Goal: Information Seeking & Learning: Learn about a topic

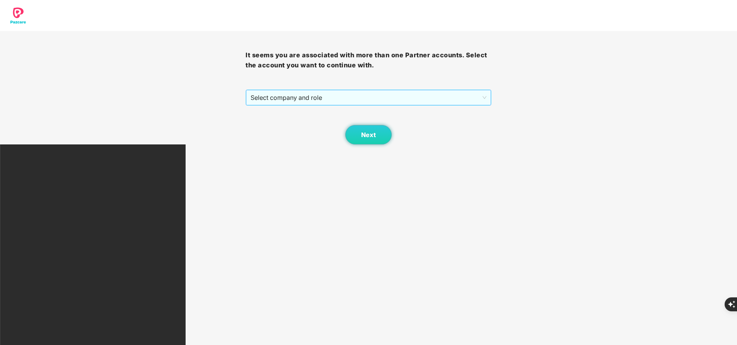
click at [309, 98] on span "Select company and role" at bounding box center [369, 97] width 236 height 15
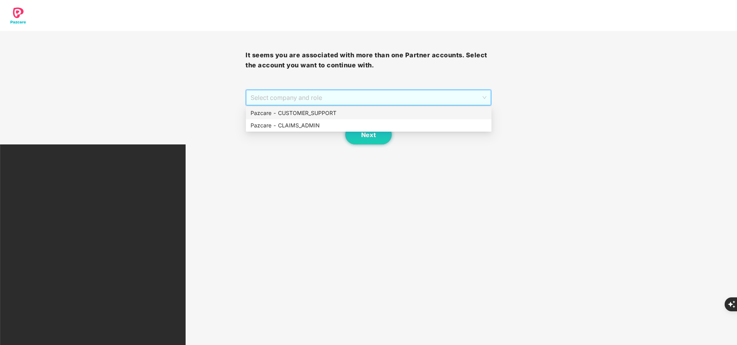
click at [307, 111] on div "Pazcare - CUSTOMER_SUPPORT" at bounding box center [369, 113] width 236 height 9
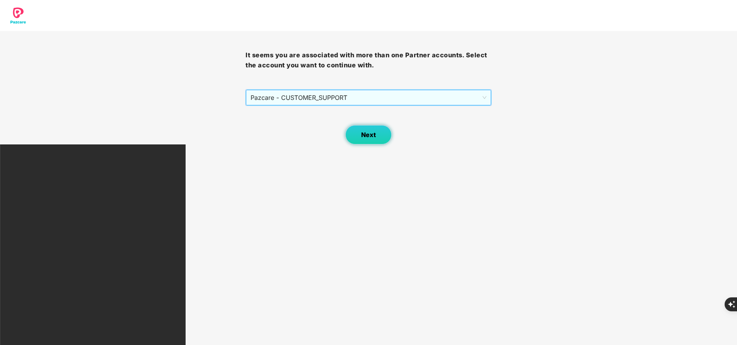
click at [375, 143] on button "Next" at bounding box center [368, 134] width 46 height 19
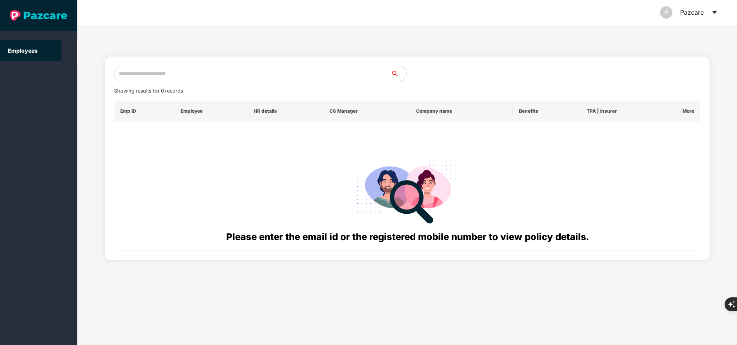
click at [256, 73] on input "text" at bounding box center [252, 73] width 277 height 15
paste input "**********"
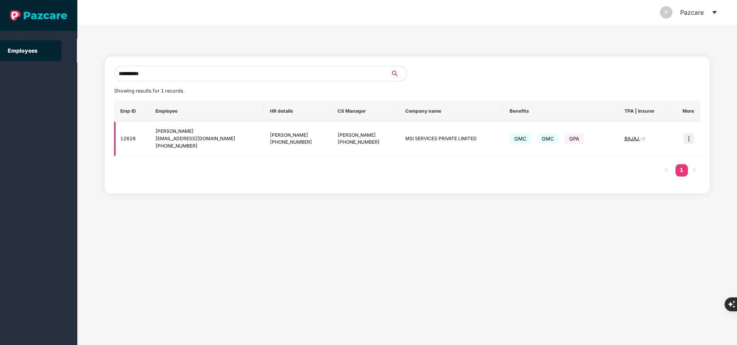
type input "**********"
click at [687, 141] on img at bounding box center [688, 138] width 11 height 11
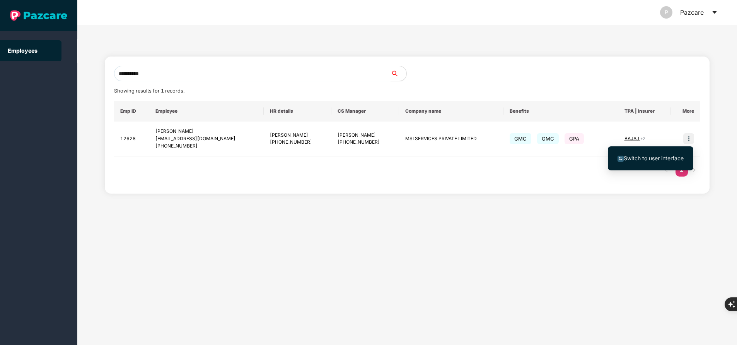
click at [666, 160] on span "Switch to user interface" at bounding box center [654, 158] width 60 height 7
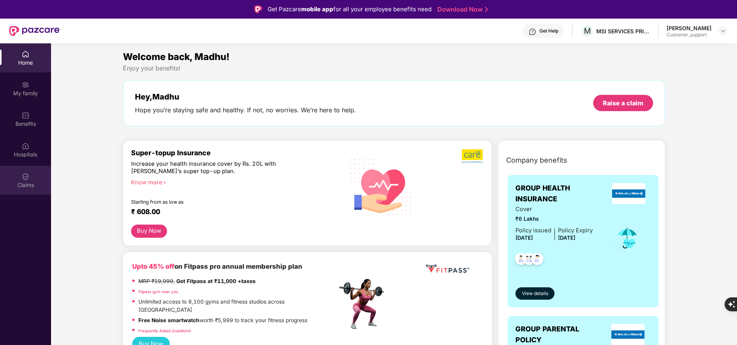
click at [36, 180] on div "Claims" at bounding box center [25, 180] width 51 height 29
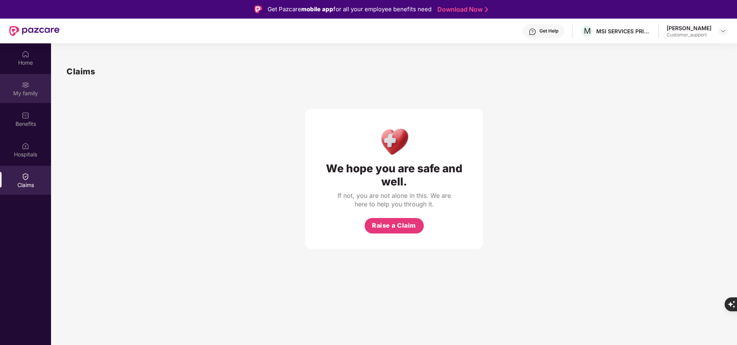
click at [22, 92] on div "My family" at bounding box center [25, 93] width 51 height 8
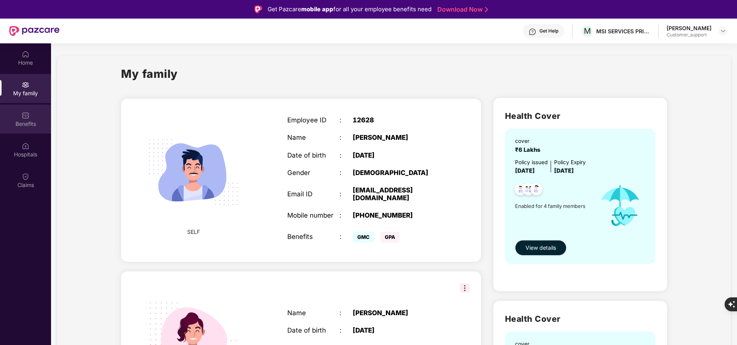
click at [23, 118] on img at bounding box center [26, 115] width 8 height 8
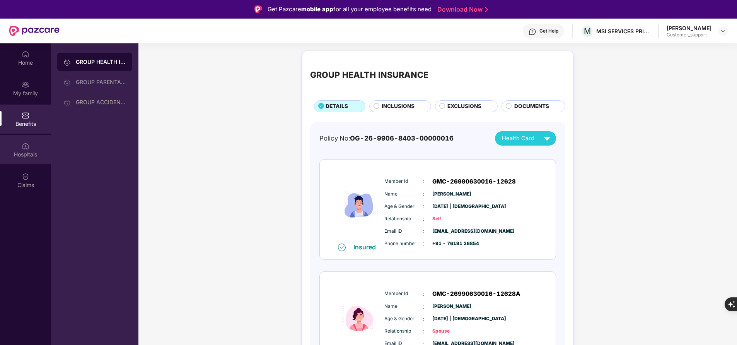
click at [44, 154] on div "Hospitals" at bounding box center [25, 154] width 51 height 8
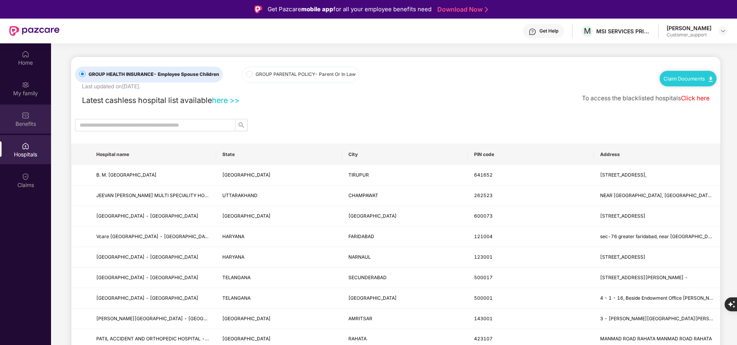
click at [22, 121] on div "Benefits" at bounding box center [25, 124] width 51 height 8
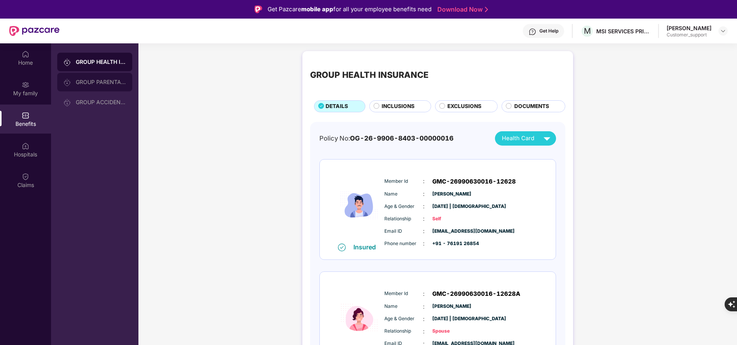
click at [88, 79] on div "GROUP PARENTAL POLICY" at bounding box center [101, 82] width 50 height 6
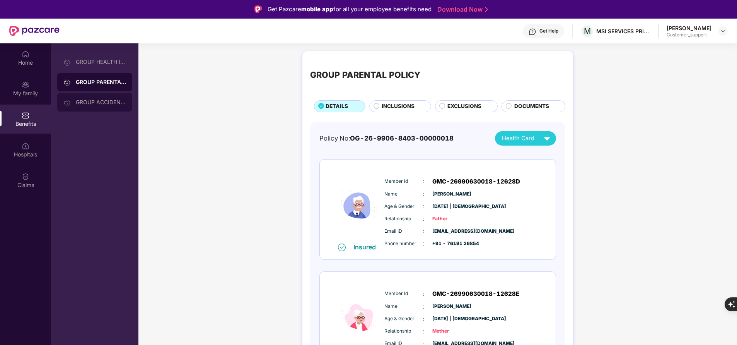
click at [89, 99] on div "GROUP ACCIDENTAL INSURANCE" at bounding box center [101, 102] width 50 height 6
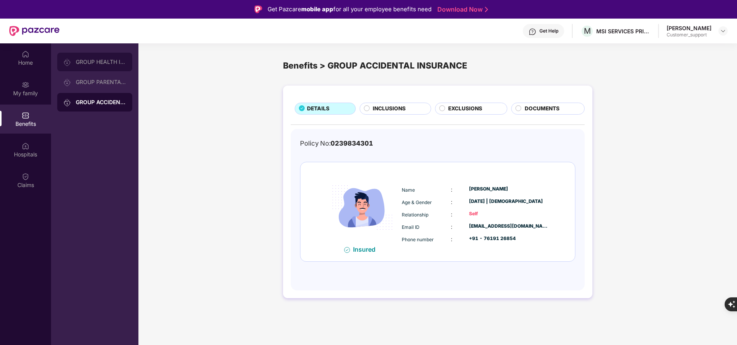
click at [93, 66] on div "GROUP HEALTH INSURANCE" at bounding box center [94, 62] width 75 height 19
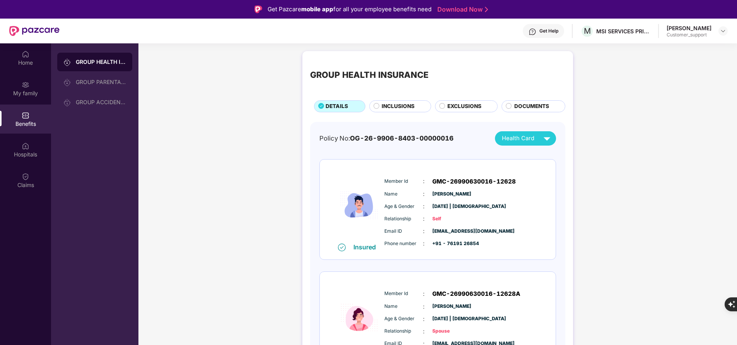
click at [398, 107] on span "INCLUSIONS" at bounding box center [398, 106] width 33 height 8
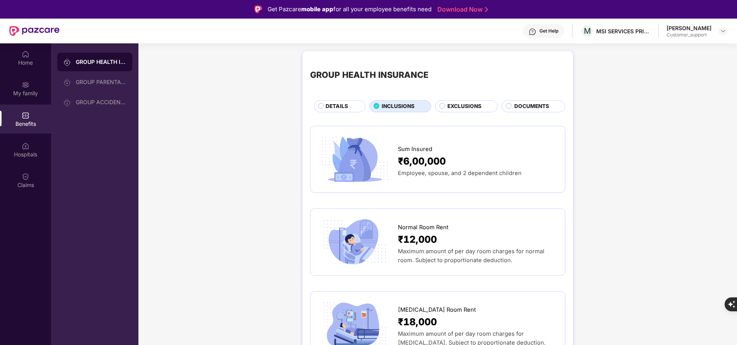
click at [472, 104] on span "EXCLUSIONS" at bounding box center [464, 106] width 34 height 8
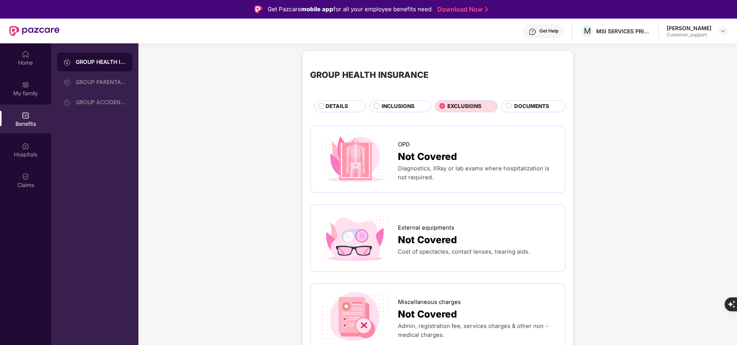
click at [333, 106] on span "DETAILS" at bounding box center [337, 106] width 22 height 8
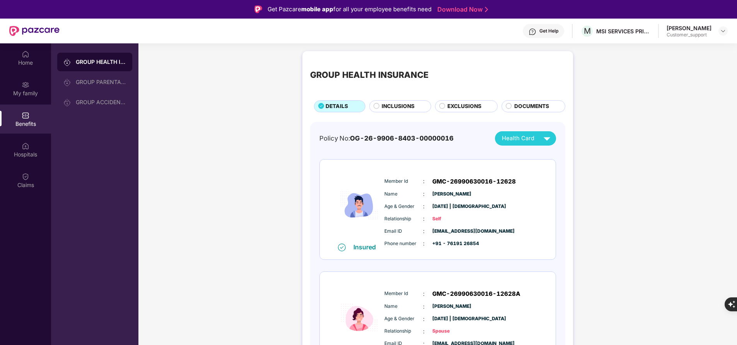
click at [401, 108] on span "INCLUSIONS" at bounding box center [398, 106] width 33 height 8
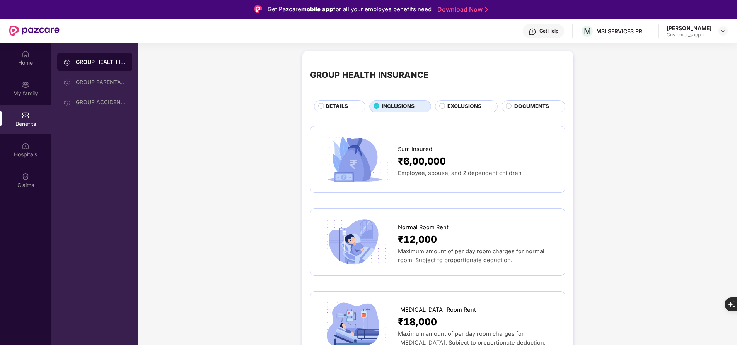
click at [457, 108] on span "EXCLUSIONS" at bounding box center [464, 106] width 34 height 8
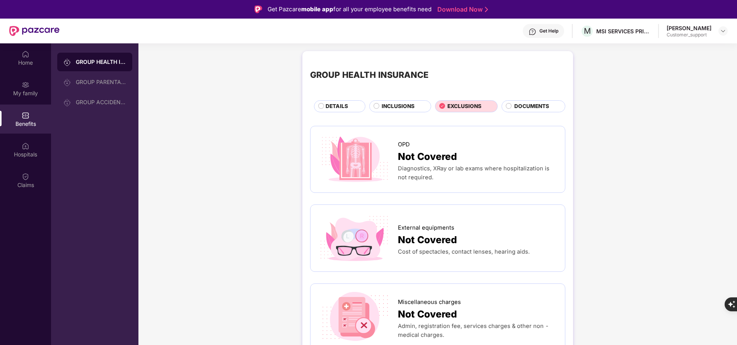
click at [407, 105] on span "INCLUSIONS" at bounding box center [398, 106] width 33 height 8
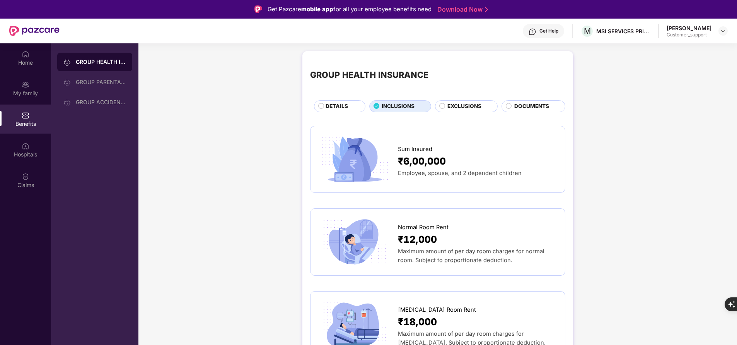
click at [336, 106] on span "DETAILS" at bounding box center [337, 106] width 22 height 8
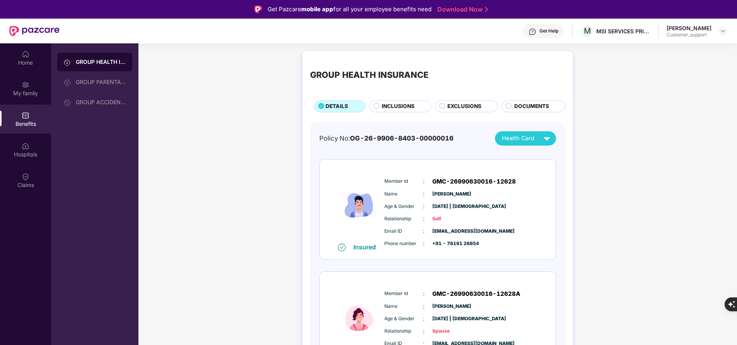
click at [402, 108] on span "INCLUSIONS" at bounding box center [398, 106] width 33 height 8
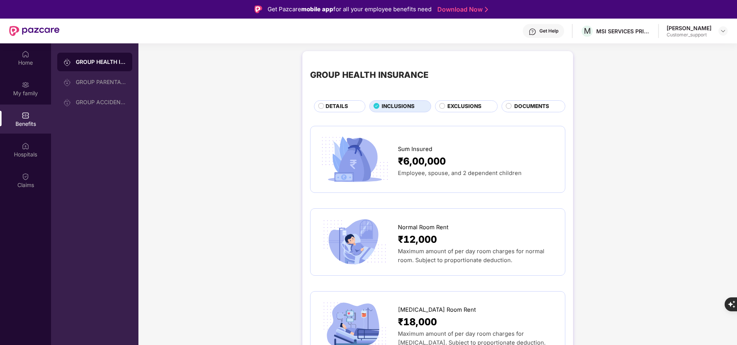
click at [344, 105] on span "DETAILS" at bounding box center [337, 106] width 22 height 8
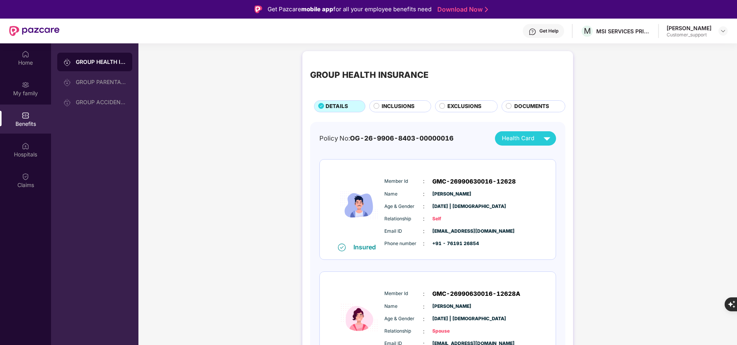
click at [399, 104] on span "INCLUSIONS" at bounding box center [398, 106] width 33 height 8
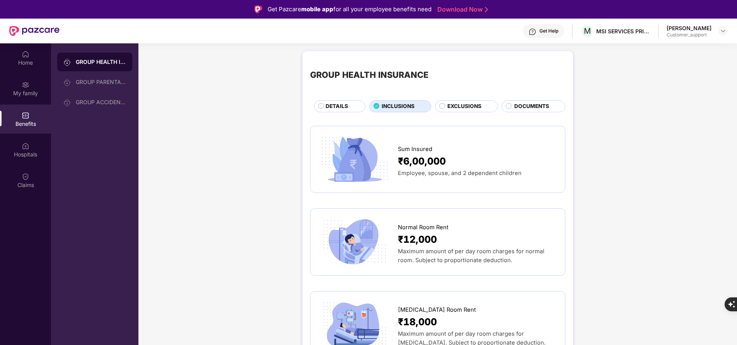
click at [460, 106] on span "EXCLUSIONS" at bounding box center [464, 106] width 34 height 8
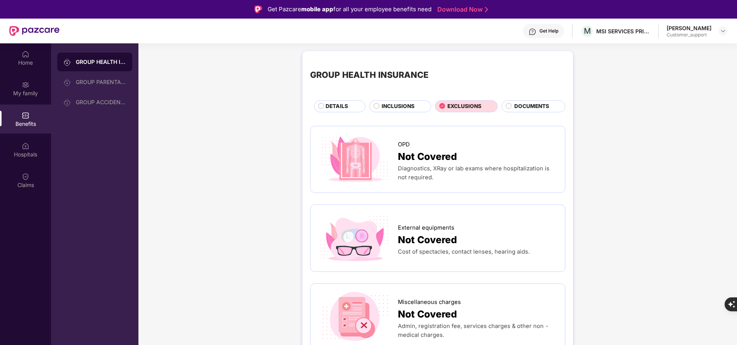
click at [387, 104] on span "INCLUSIONS" at bounding box center [398, 106] width 33 height 8
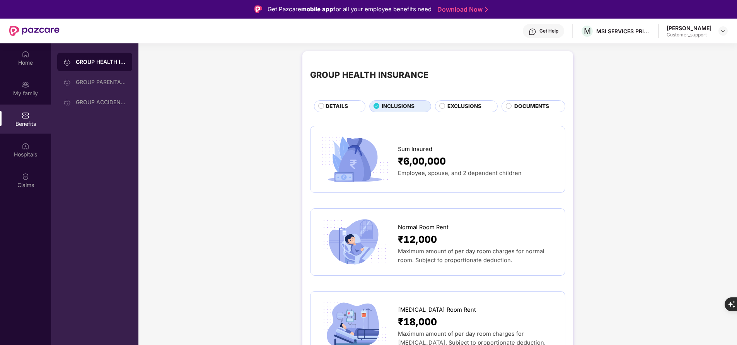
click at [341, 105] on span "DETAILS" at bounding box center [337, 106] width 22 height 8
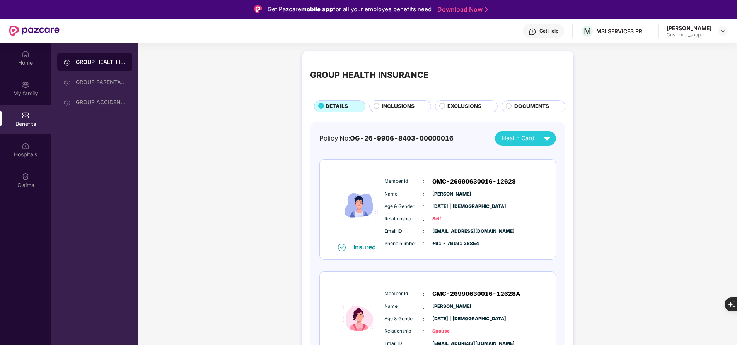
click at [386, 106] on span "INCLUSIONS" at bounding box center [398, 106] width 33 height 8
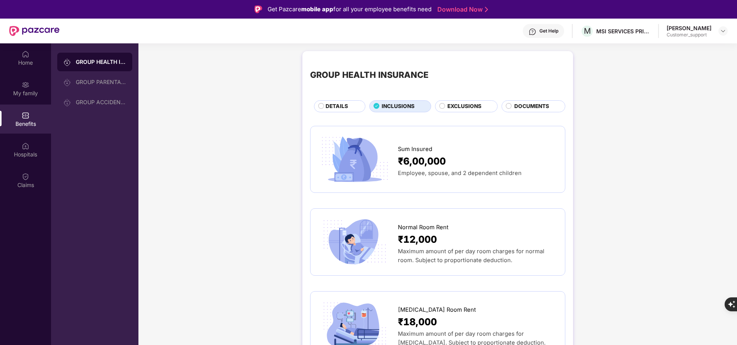
click at [466, 104] on span "EXCLUSIONS" at bounding box center [464, 106] width 34 height 8
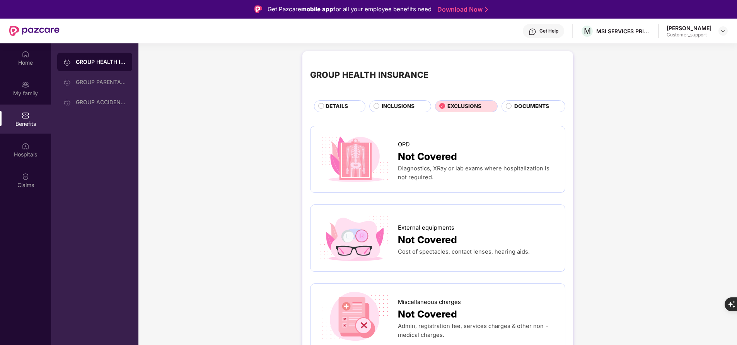
click at [393, 108] on span "INCLUSIONS" at bounding box center [398, 106] width 33 height 8
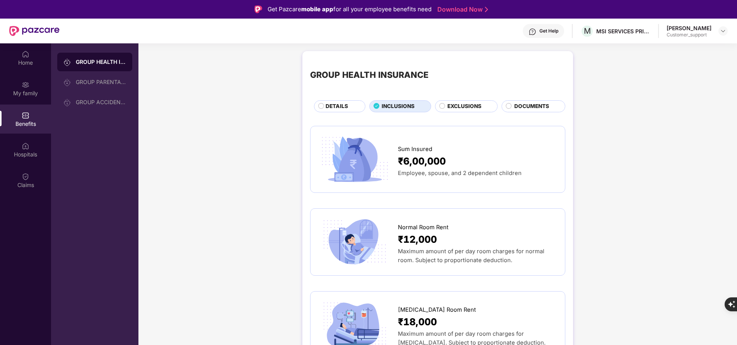
click at [336, 107] on span "DETAILS" at bounding box center [337, 106] width 22 height 8
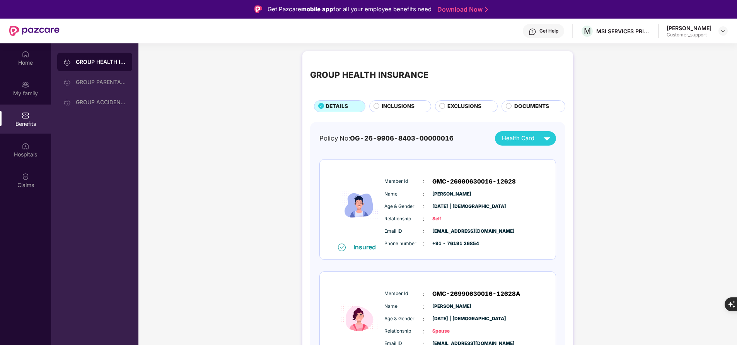
click at [391, 105] on span "INCLUSIONS" at bounding box center [398, 106] width 33 height 8
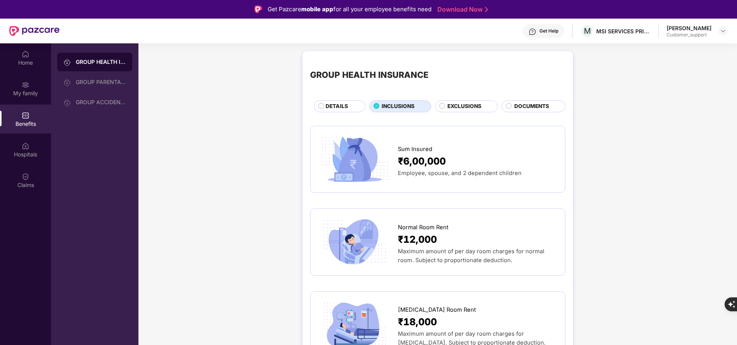
click at [335, 106] on span "DETAILS" at bounding box center [337, 106] width 22 height 8
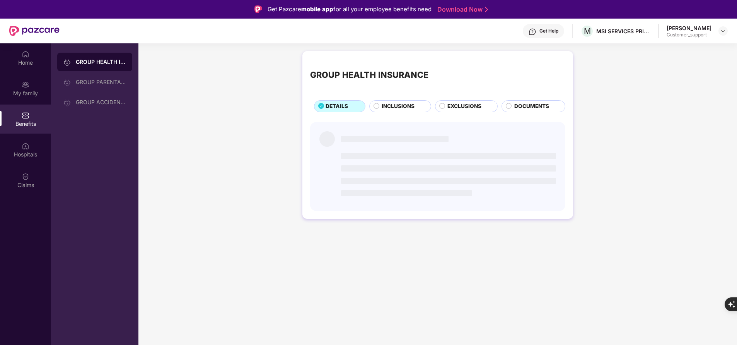
click at [396, 111] on div "INCLUSIONS" at bounding box center [402, 106] width 49 height 9
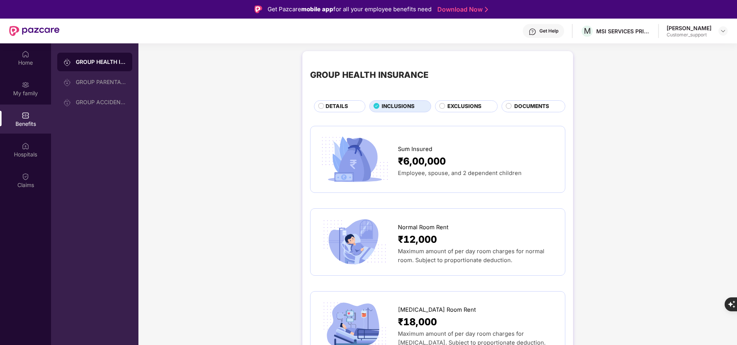
click at [456, 104] on span "EXCLUSIONS" at bounding box center [464, 106] width 34 height 8
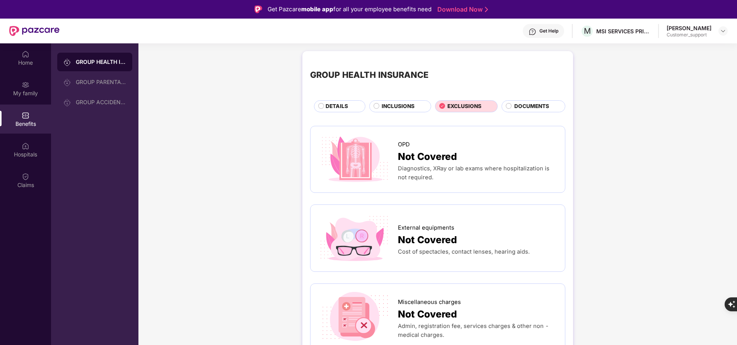
click at [411, 103] on span "INCLUSIONS" at bounding box center [398, 106] width 33 height 8
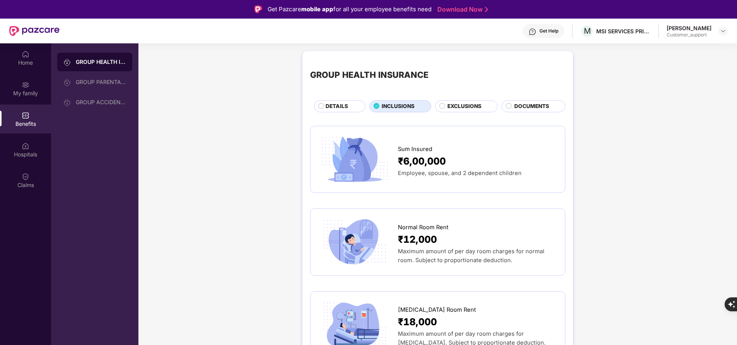
click at [330, 105] on span "DETAILS" at bounding box center [337, 106] width 22 height 8
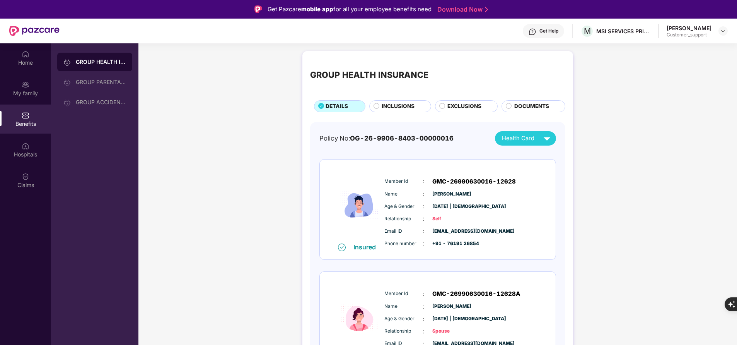
click at [408, 106] on span "INCLUSIONS" at bounding box center [398, 106] width 33 height 8
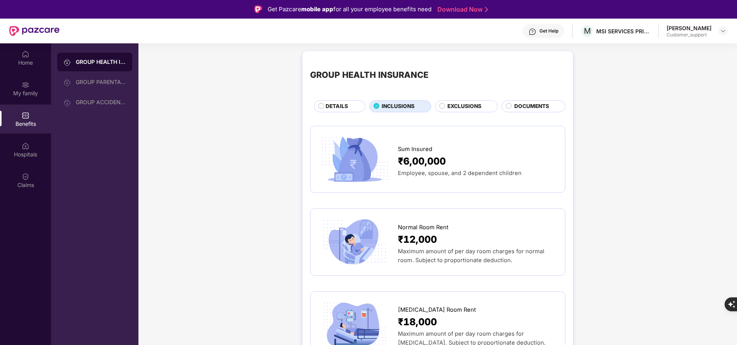
click at [341, 104] on span "DETAILS" at bounding box center [337, 106] width 22 height 8
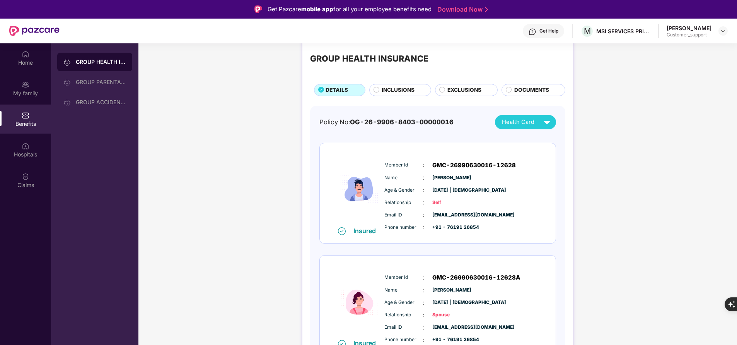
scroll to position [9, 0]
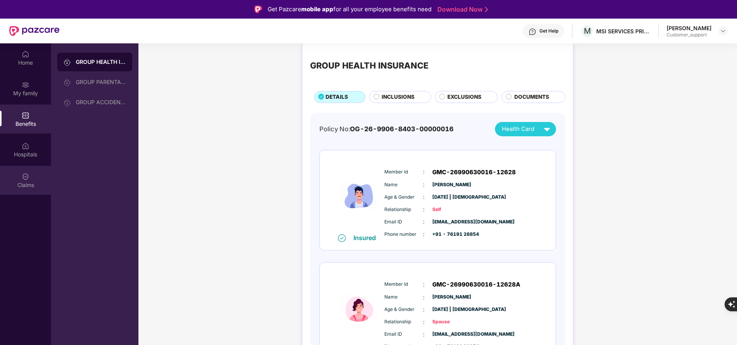
click at [32, 175] on div "Claims" at bounding box center [25, 180] width 51 height 29
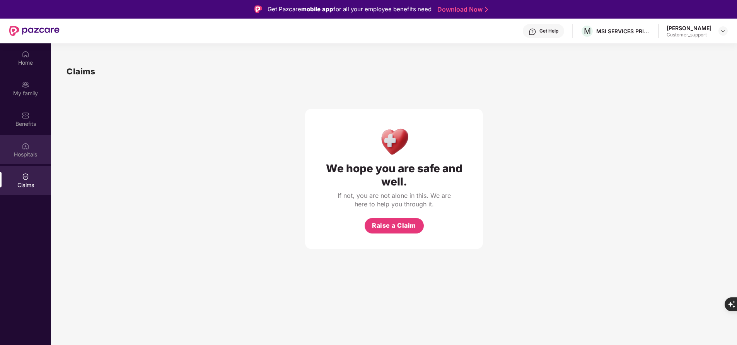
click at [29, 160] on div "Hospitals" at bounding box center [25, 149] width 51 height 29
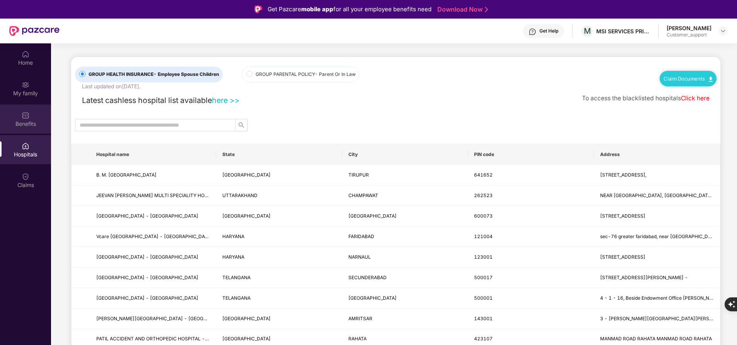
click at [31, 131] on div "Benefits" at bounding box center [25, 118] width 51 height 29
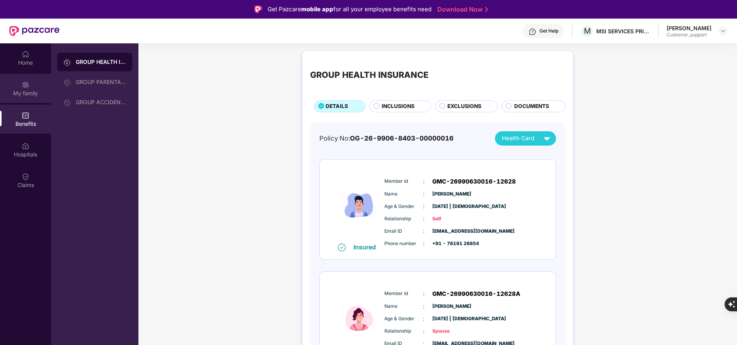
click at [31, 98] on div "My family" at bounding box center [25, 88] width 51 height 29
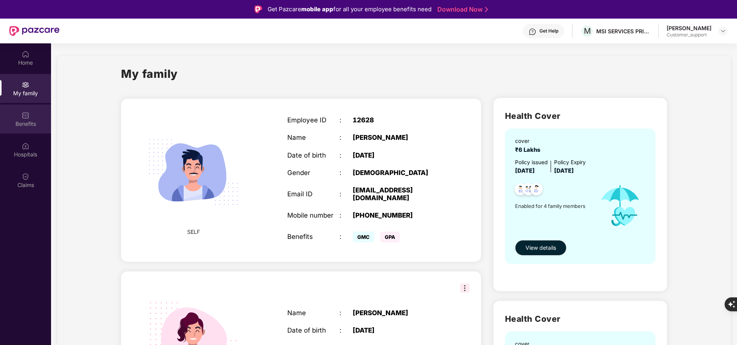
click at [36, 124] on div "Benefits" at bounding box center [25, 124] width 51 height 8
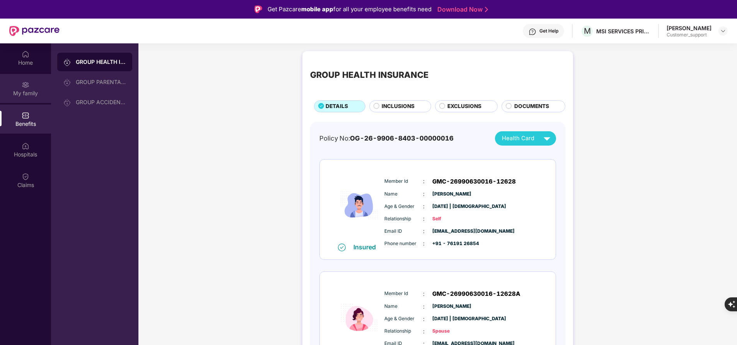
click at [18, 89] on div "My family" at bounding box center [25, 93] width 51 height 8
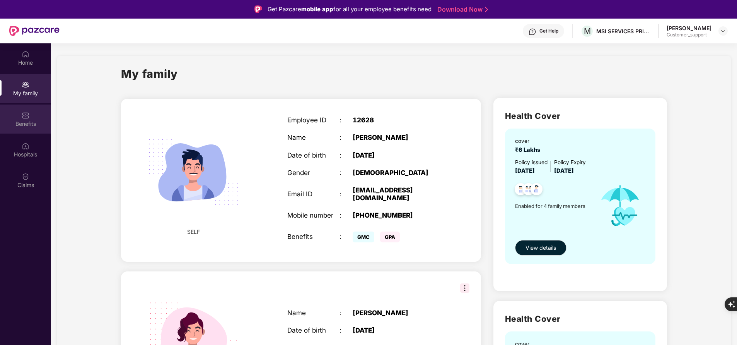
click at [28, 118] on img at bounding box center [26, 115] width 8 height 8
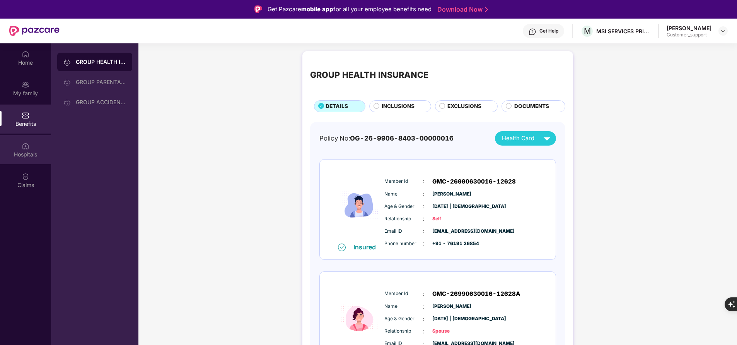
click at [32, 154] on div "Hospitals" at bounding box center [25, 154] width 51 height 8
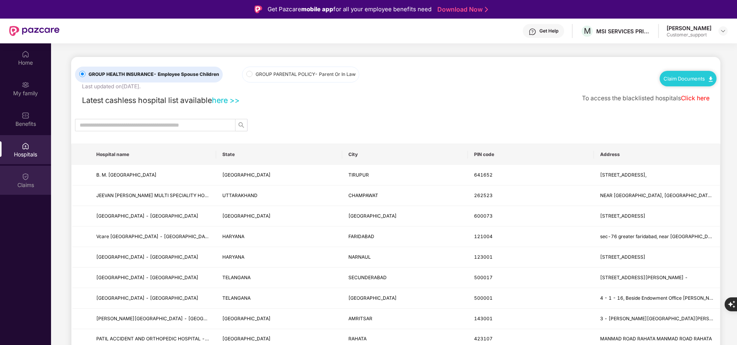
click at [29, 180] on div "Claims" at bounding box center [25, 180] width 51 height 29
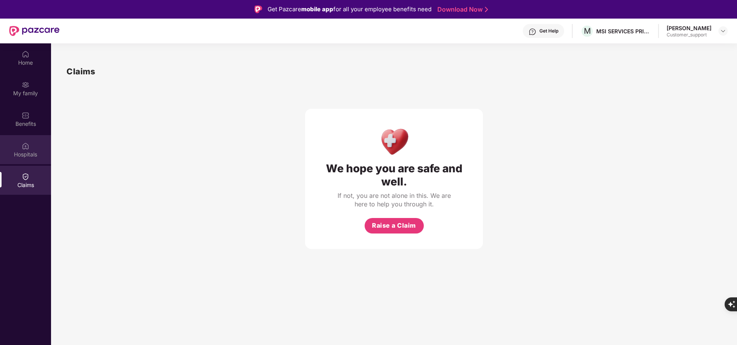
click at [26, 155] on div "Hospitals" at bounding box center [25, 154] width 51 height 8
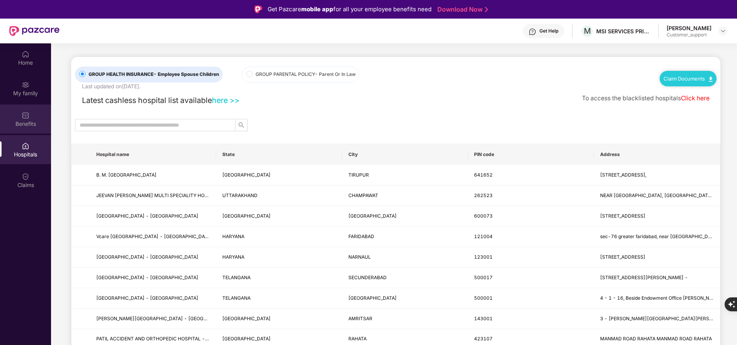
click at [25, 127] on div "Benefits" at bounding box center [25, 124] width 51 height 8
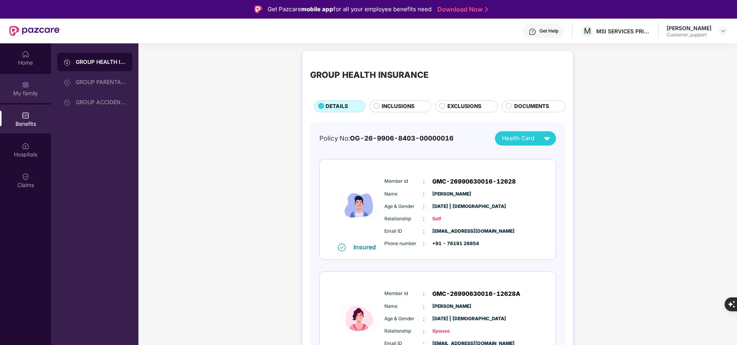
click at [37, 92] on div "My family" at bounding box center [25, 93] width 51 height 8
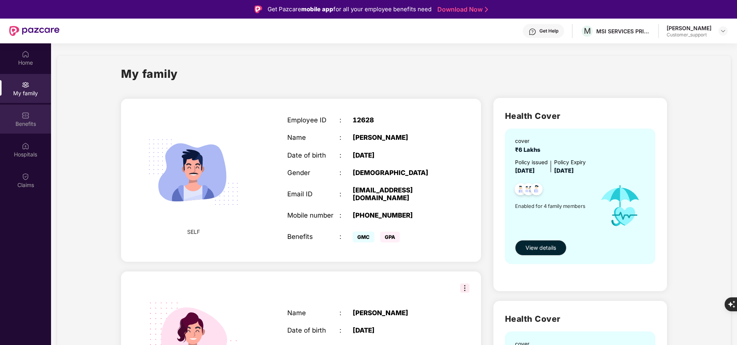
click at [17, 116] on div "Benefits" at bounding box center [25, 118] width 51 height 29
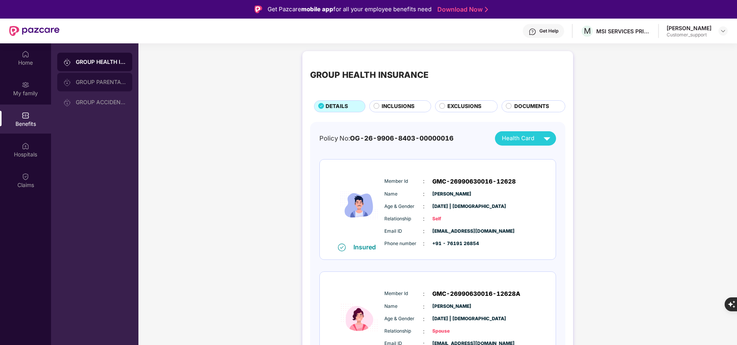
click at [125, 84] on div "GROUP PARENTAL POLICY" at bounding box center [101, 82] width 50 height 6
click at [385, 107] on span "INCLUSIONS" at bounding box center [398, 106] width 33 height 8
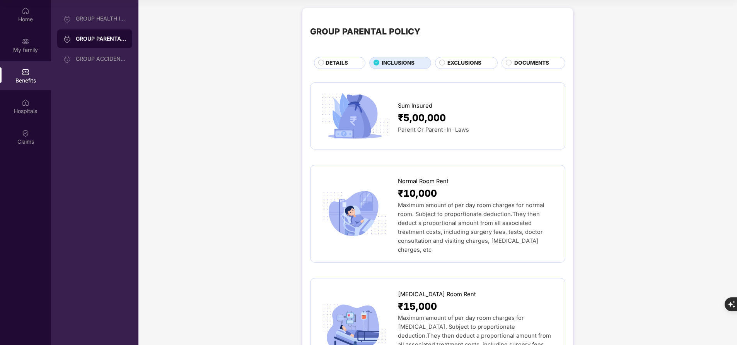
click at [478, 61] on span "EXCLUSIONS" at bounding box center [464, 63] width 34 height 8
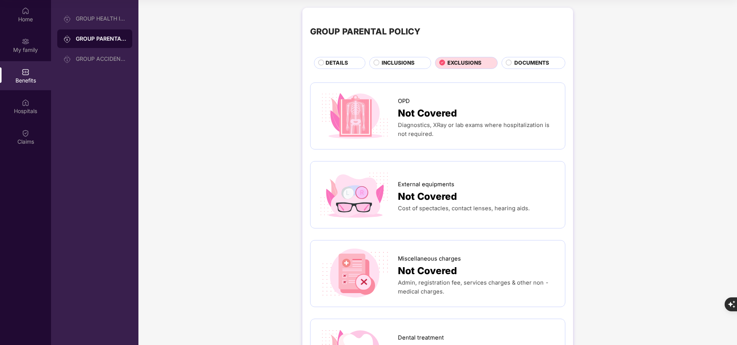
click at [395, 62] on span "INCLUSIONS" at bounding box center [398, 63] width 33 height 8
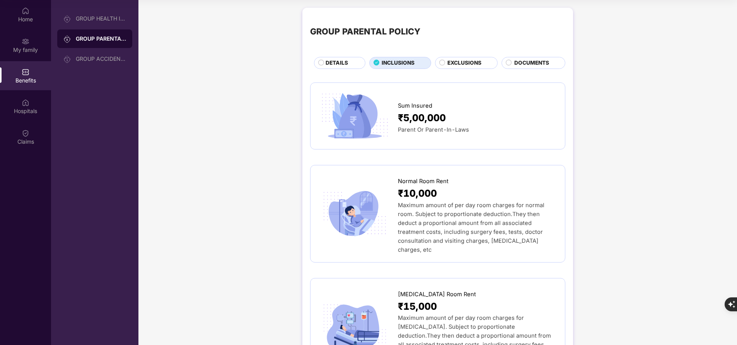
click at [343, 61] on span "DETAILS" at bounding box center [337, 63] width 22 height 8
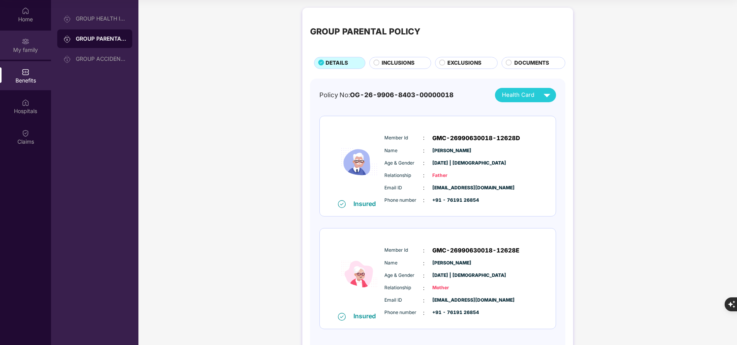
click at [27, 44] on img at bounding box center [26, 42] width 8 height 8
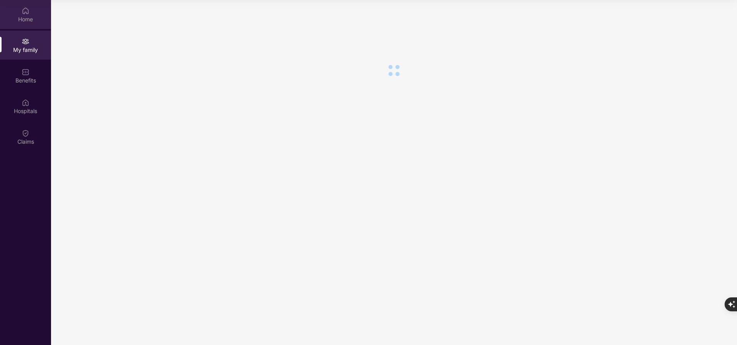
click at [29, 17] on div "Home" at bounding box center [25, 19] width 51 height 8
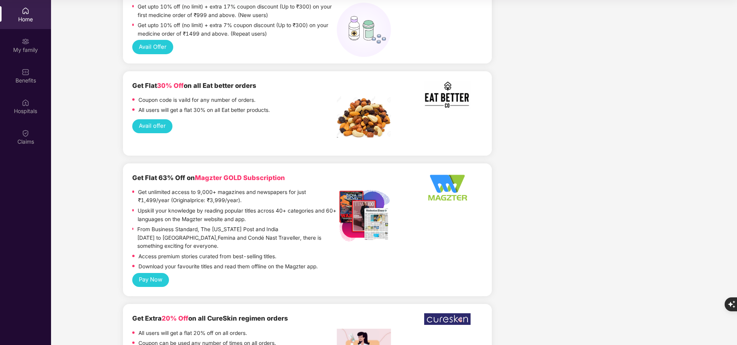
scroll to position [570, 0]
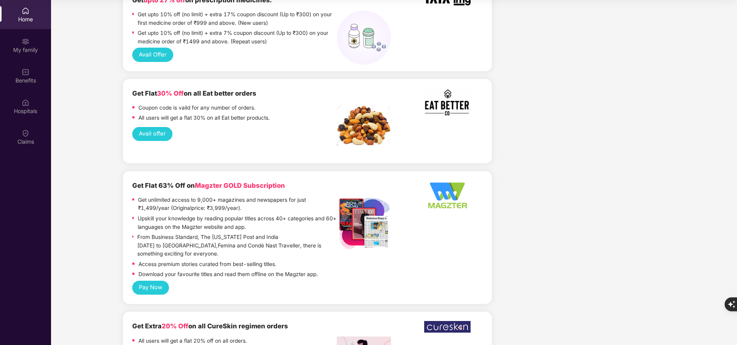
click at [160, 127] on button "Avail offer" at bounding box center [152, 134] width 40 height 14
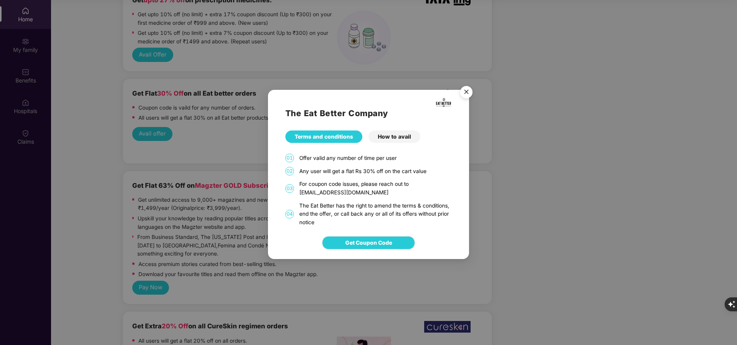
click at [385, 140] on div "How to avail" at bounding box center [395, 136] width 52 height 12
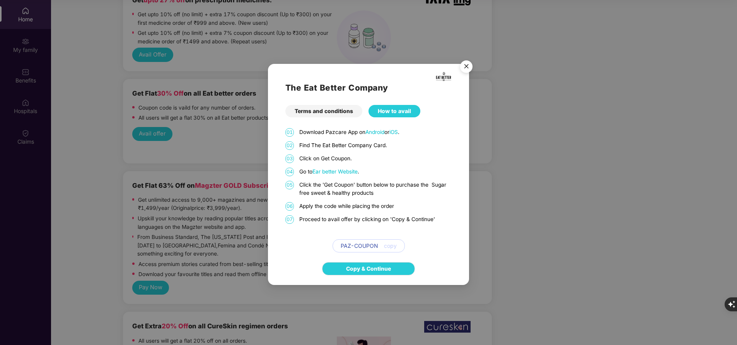
click at [369, 247] on span "PAZ-COUPON" at bounding box center [360, 245] width 38 height 9
click at [347, 172] on span "Ear better Website" at bounding box center [334, 171] width 45 height 6
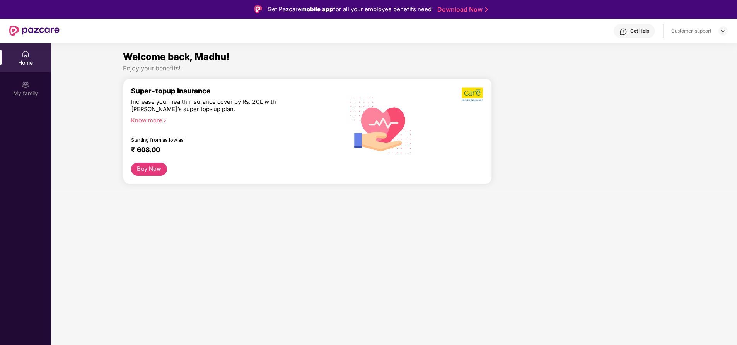
scroll to position [43, 0]
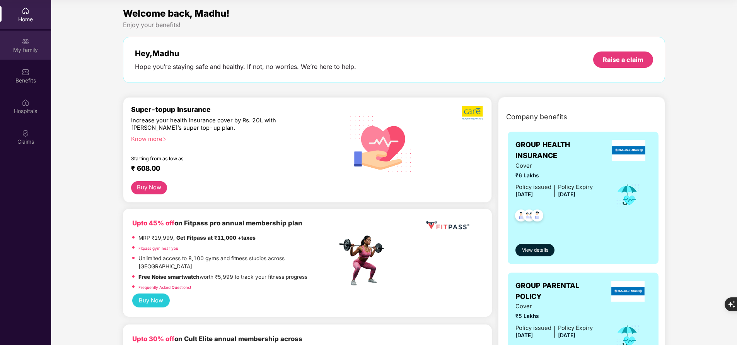
click at [26, 41] on img at bounding box center [26, 42] width 8 height 8
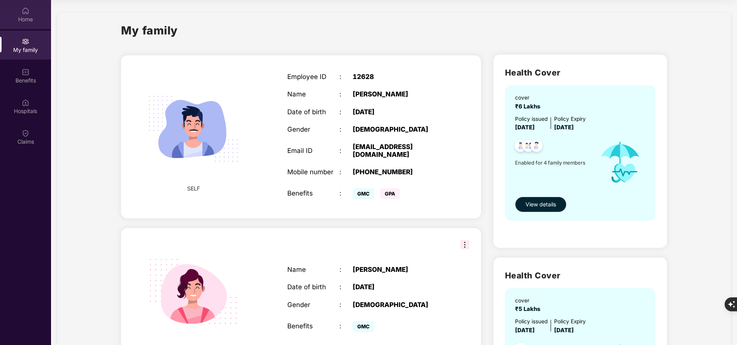
click at [31, 19] on div "Home" at bounding box center [25, 19] width 51 height 8
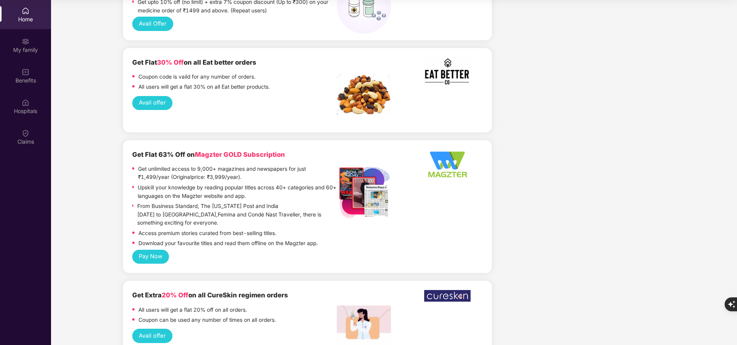
scroll to position [550, 0]
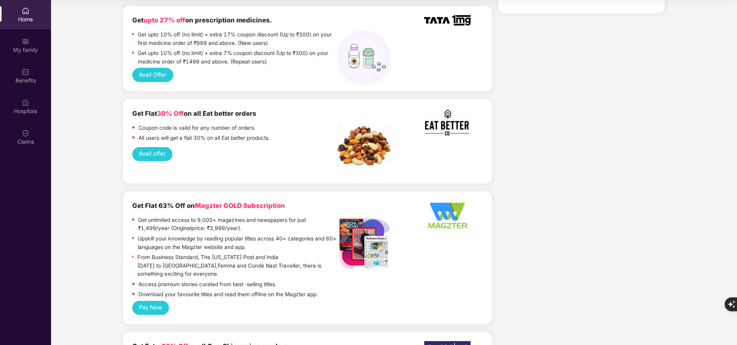
click at [157, 147] on button "Avail offer" at bounding box center [152, 154] width 40 height 14
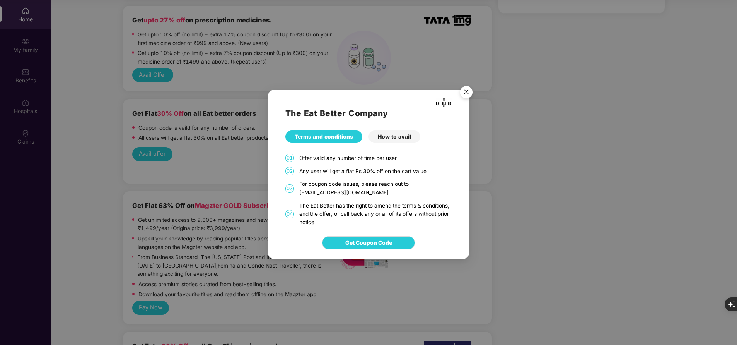
click at [393, 137] on div "How to avail" at bounding box center [395, 136] width 52 height 12
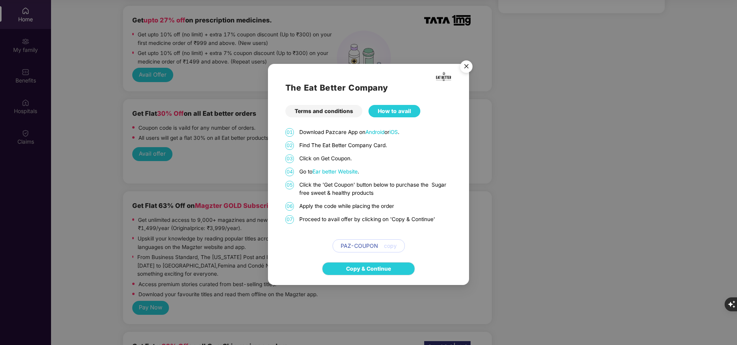
click at [376, 247] on span "PAZ-COUPON" at bounding box center [360, 245] width 38 height 9
copy span "PAZ-COUPON"
click at [345, 172] on span "Ear better Website" at bounding box center [334, 171] width 45 height 6
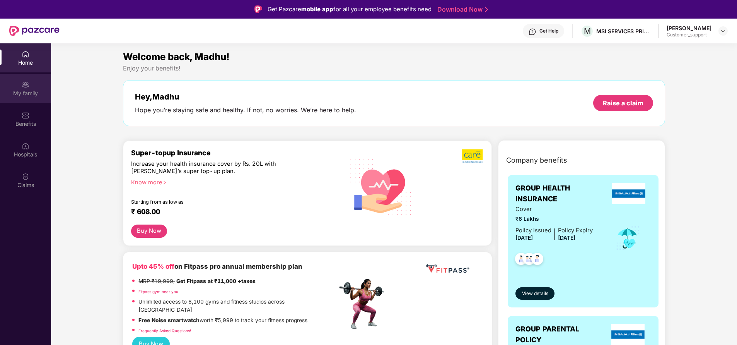
click at [28, 94] on div "My family" at bounding box center [25, 93] width 51 height 8
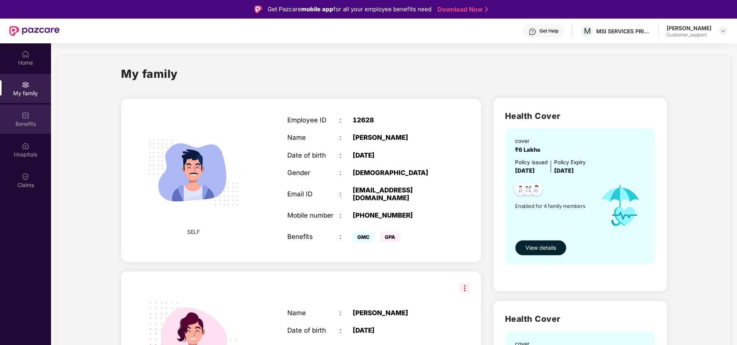
click at [26, 120] on div "Benefits" at bounding box center [25, 124] width 51 height 8
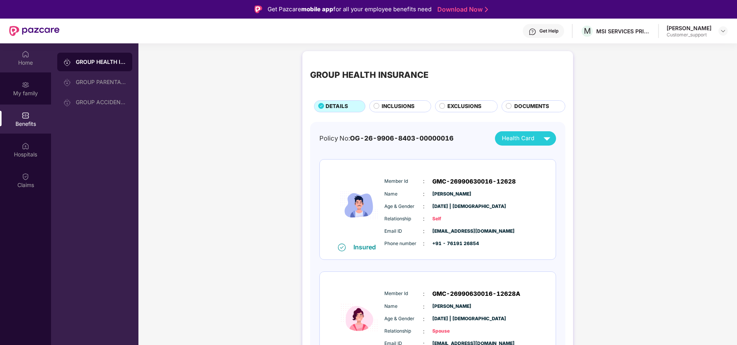
click at [28, 55] on img at bounding box center [26, 54] width 8 height 8
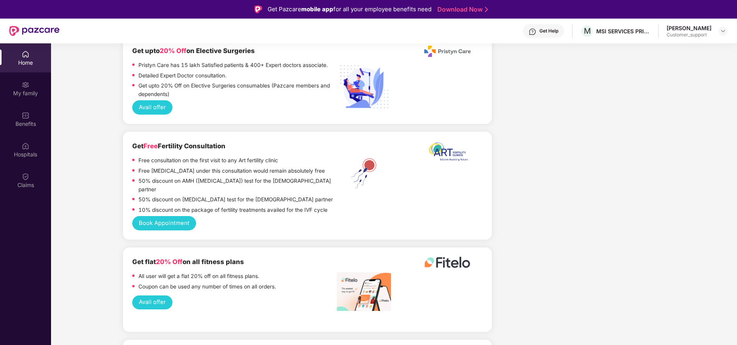
scroll to position [43, 0]
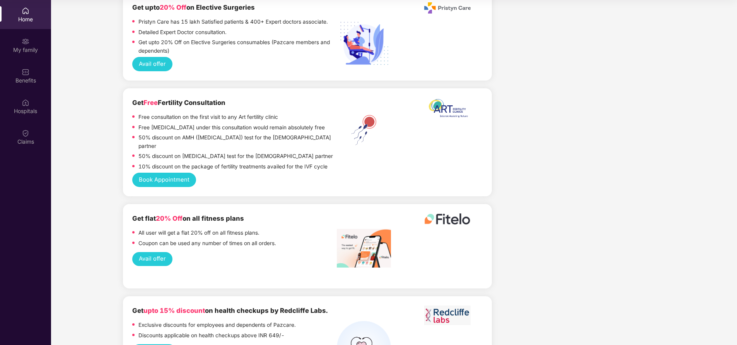
click at [151, 344] on button "Get started" at bounding box center [153, 351] width 43 height 14
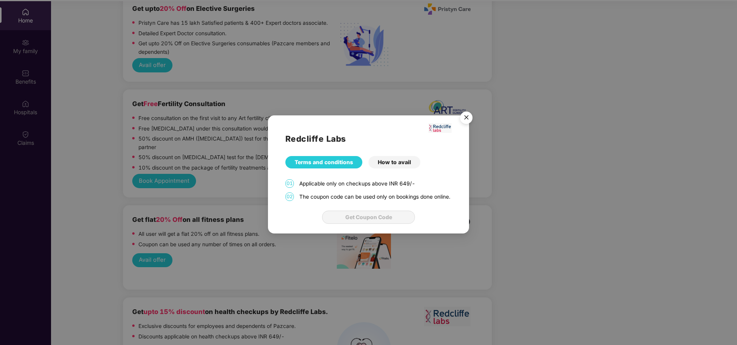
scroll to position [0, 0]
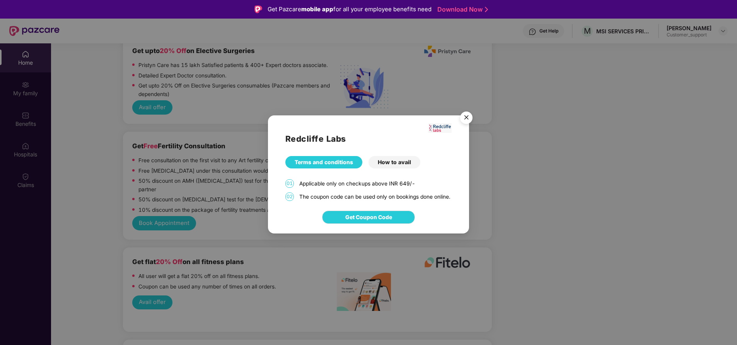
click at [389, 160] on div "How to avail" at bounding box center [395, 162] width 52 height 12
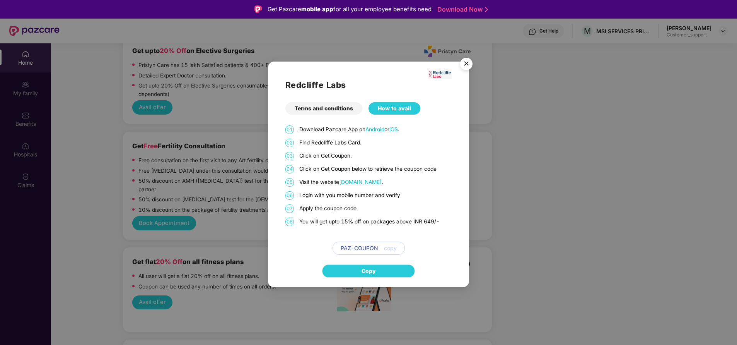
click at [469, 60] on img "Close" at bounding box center [467, 65] width 22 height 22
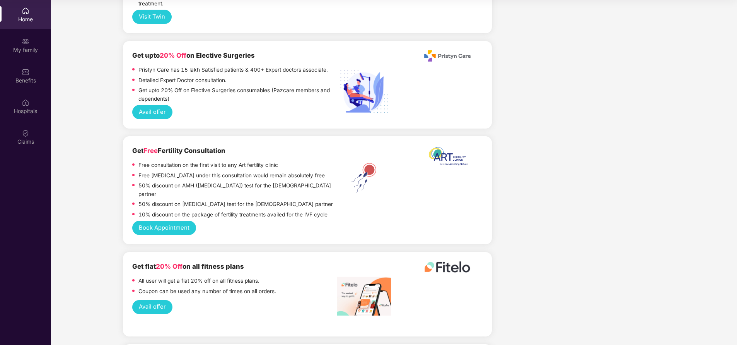
scroll to position [1376, 0]
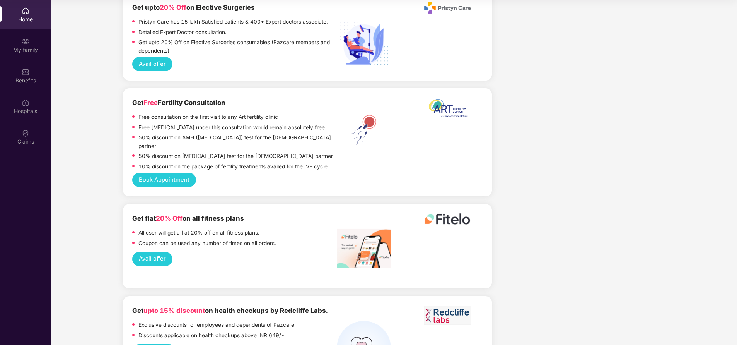
click at [157, 252] on button "Avail offer" at bounding box center [152, 259] width 40 height 14
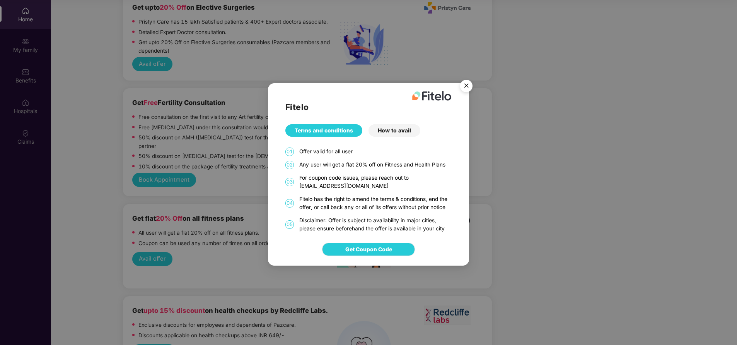
click at [392, 130] on div "How to avail" at bounding box center [395, 130] width 52 height 12
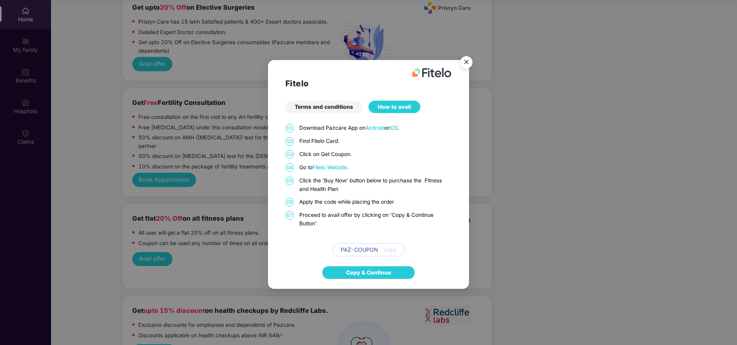
click at [463, 63] on img "Close" at bounding box center [467, 64] width 22 height 22
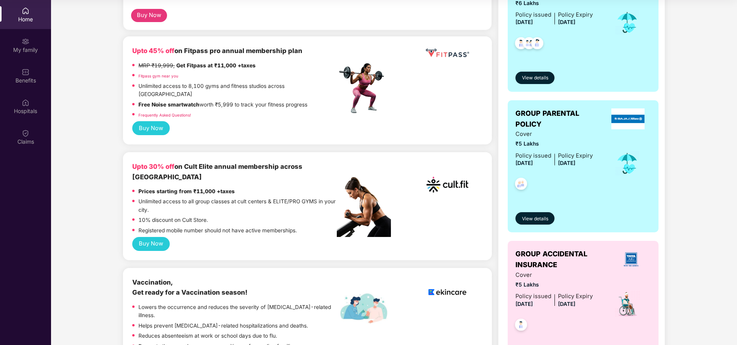
scroll to position [173, 0]
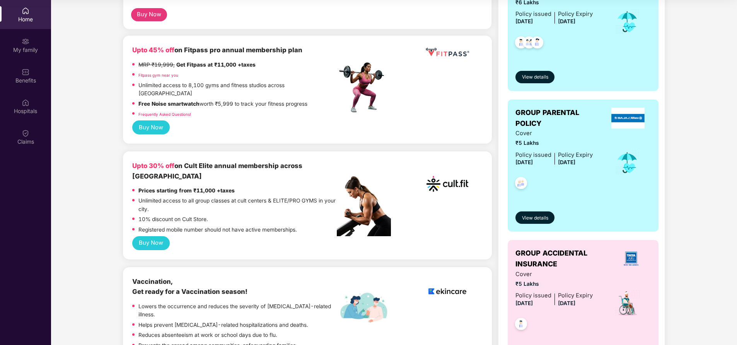
click at [149, 236] on button "Buy Now" at bounding box center [150, 243] width 37 height 14
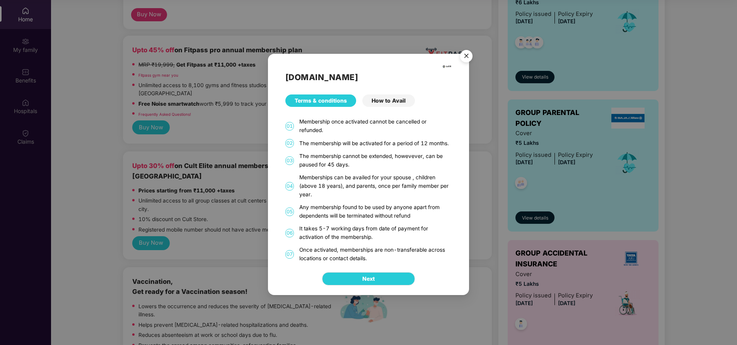
click at [381, 104] on div "How to Avail" at bounding box center [388, 100] width 53 height 12
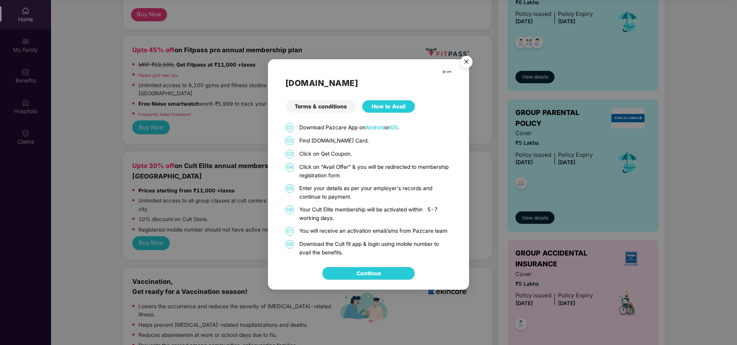
click at [338, 106] on div "Terms & conditions" at bounding box center [320, 106] width 71 height 12
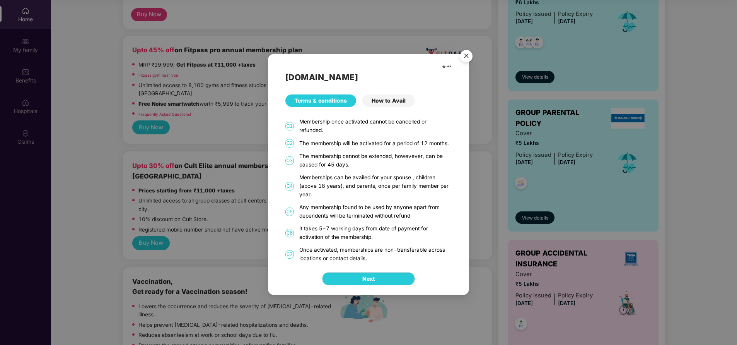
click at [472, 56] on img "Close" at bounding box center [467, 57] width 22 height 22
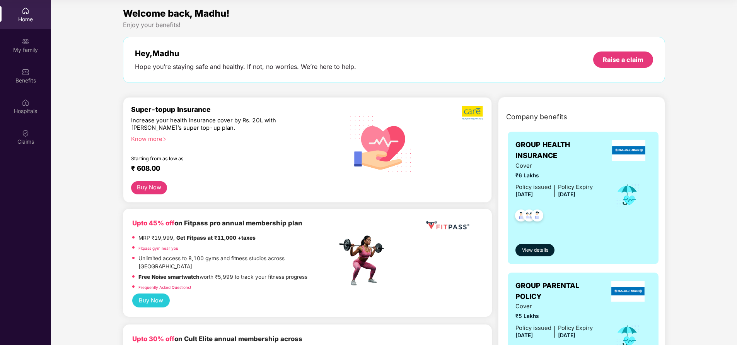
scroll to position [0, 0]
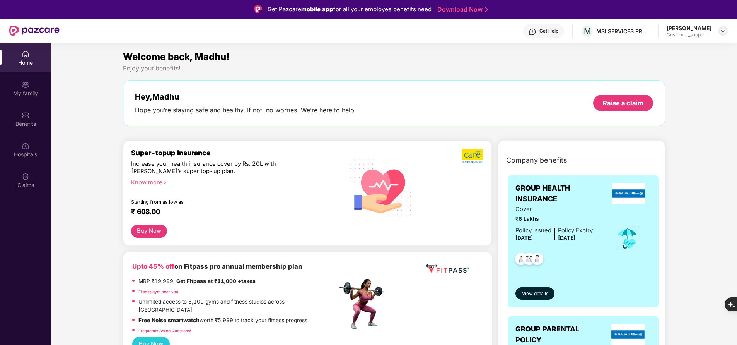
click at [720, 29] on img at bounding box center [723, 31] width 6 height 6
click at [670, 48] on div "Switch to support view" at bounding box center [687, 49] width 101 height 15
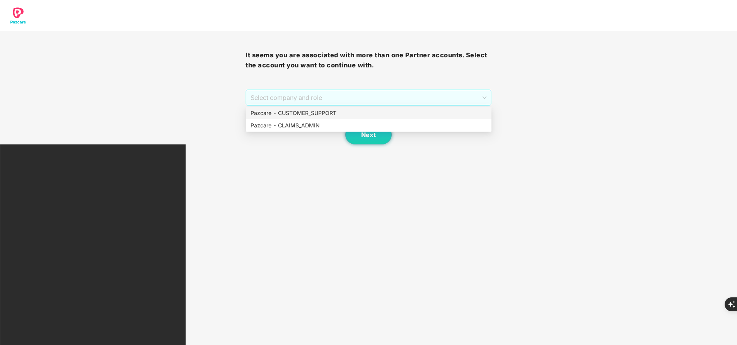
click at [299, 97] on span "Select company and role" at bounding box center [369, 97] width 236 height 15
click at [292, 112] on div "Pazcare - CUSTOMER_SUPPORT" at bounding box center [369, 113] width 236 height 9
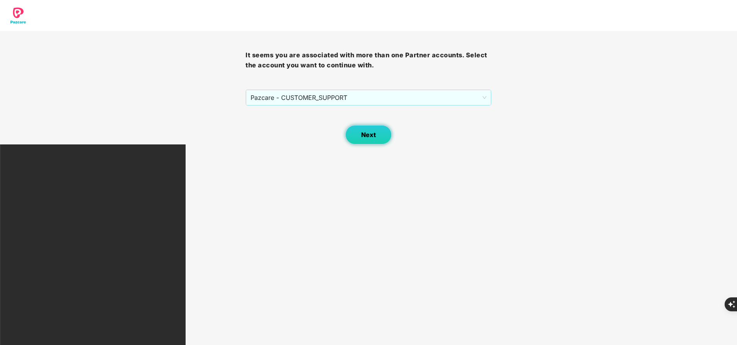
click at [367, 139] on button "Next" at bounding box center [368, 134] width 46 height 19
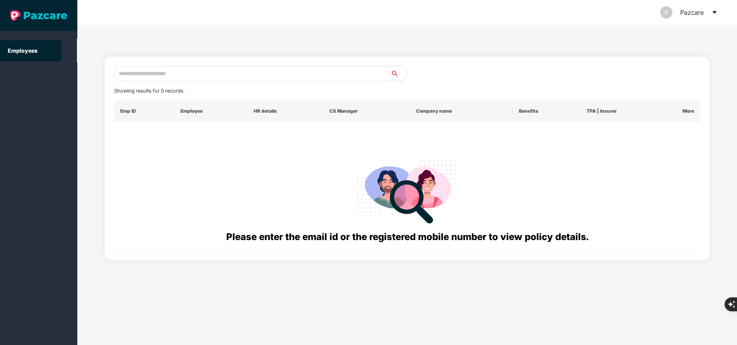
click at [227, 74] on input "text" at bounding box center [252, 73] width 277 height 15
paste input "**********"
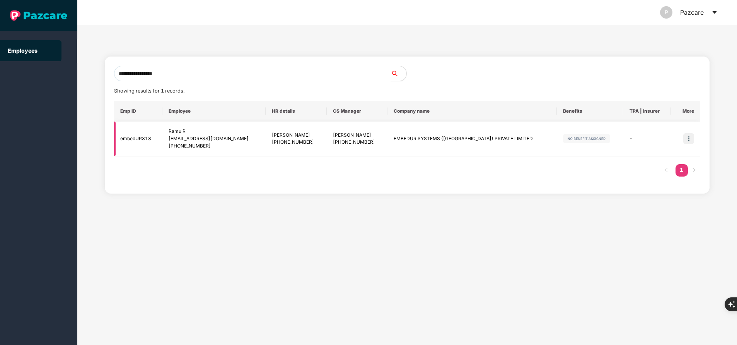
type input "**********"
click at [684, 140] on img at bounding box center [688, 138] width 11 height 11
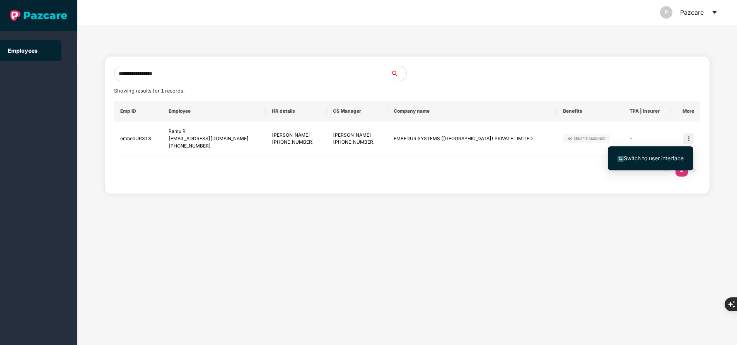
click at [659, 155] on span "Switch to user interface" at bounding box center [654, 158] width 60 height 7
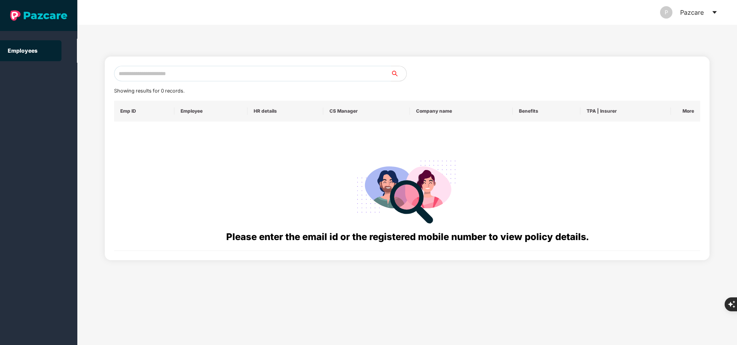
click at [154, 72] on input "text" at bounding box center [252, 73] width 277 height 15
paste input "**********"
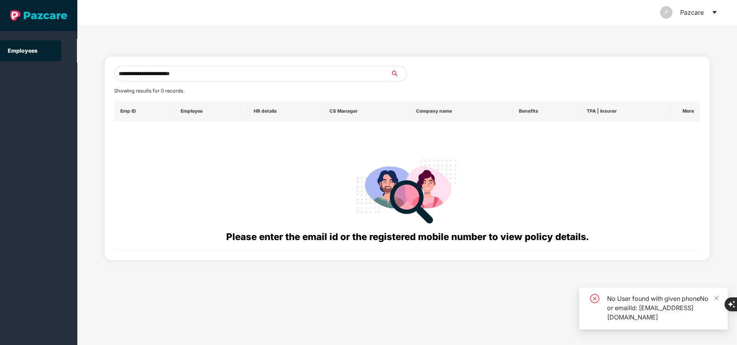
type input "**********"
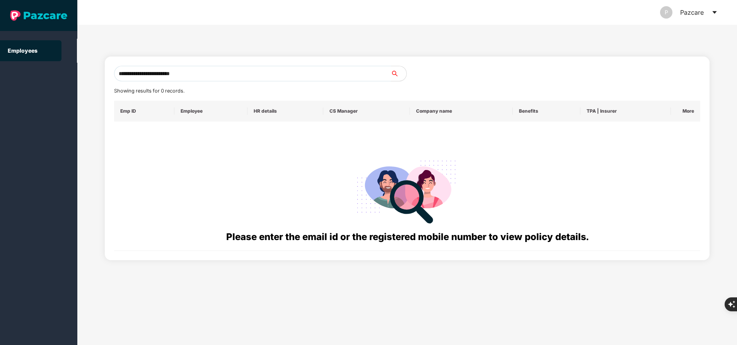
click at [224, 72] on input "**********" at bounding box center [252, 73] width 277 height 15
paste input "**********"
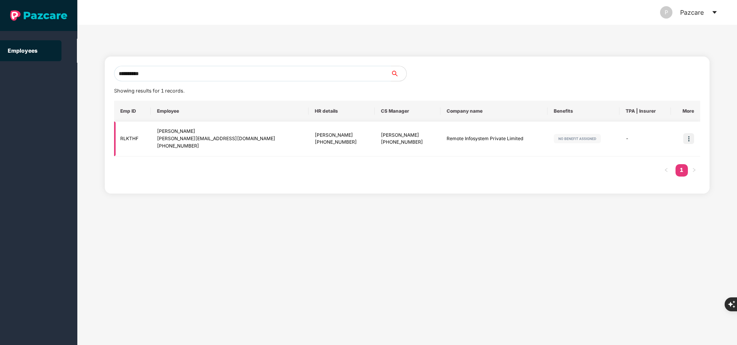
type input "**********"
click at [683, 140] on img at bounding box center [688, 138] width 11 height 11
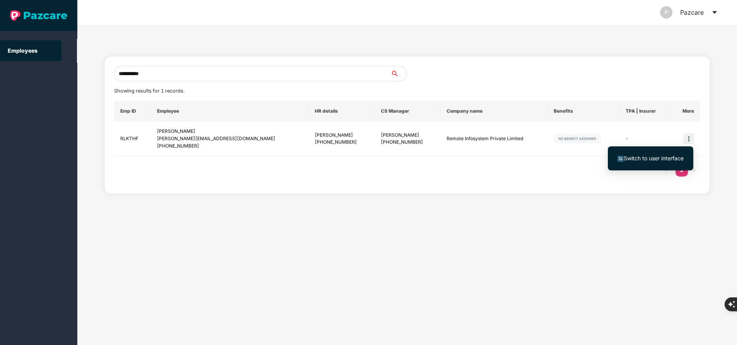
click at [645, 158] on span "Switch to user interface" at bounding box center [654, 158] width 60 height 7
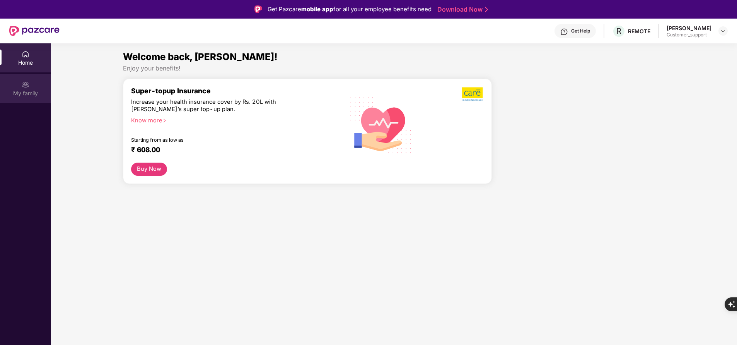
click at [33, 89] on div "My family" at bounding box center [25, 88] width 51 height 29
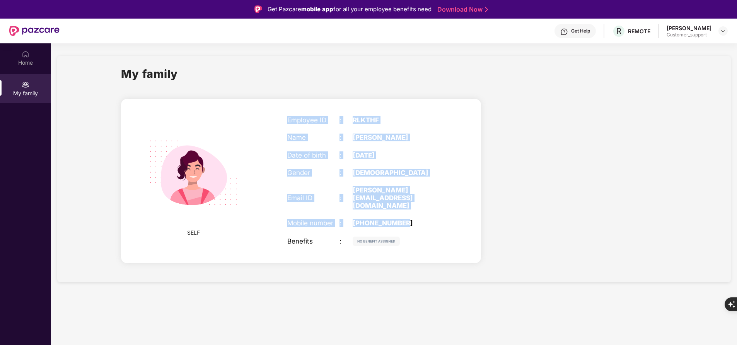
drag, startPoint x: 284, startPoint y: 118, endPoint x: 437, endPoint y: 211, distance: 178.9
click at [437, 211] on div "Employee ID : RLKTHF Name : Shanthini Katturaja Date of birth : 05 Nov 1995 Gen…" at bounding box center [366, 180] width 172 height 149
copy div "Employee ID : RLKTHF Name : Shanthini Katturaja Date of birth : 05 Nov 1995 Gen…"
click at [27, 55] on img at bounding box center [26, 54] width 8 height 8
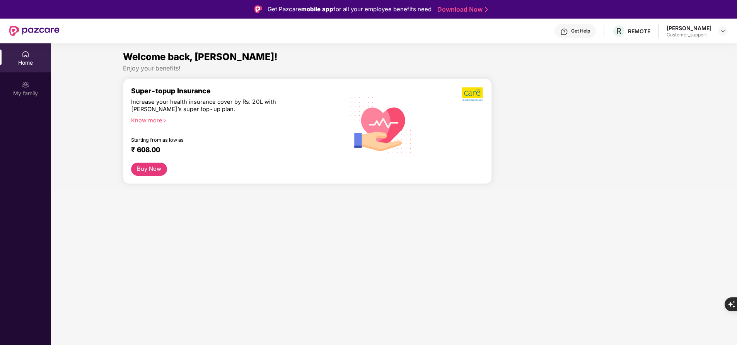
click at [70, 188] on div "Welcome back, Shanthini! Enjoy your benefits! Super-topup Insurance Increase yo…" at bounding box center [394, 119] width 692 height 140
